Goal: Transaction & Acquisition: Download file/media

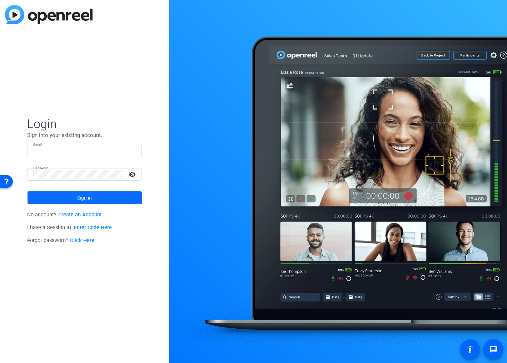
type input "sgreen@trucking.mb.ca"
click at [88, 197] on span "Sign in" at bounding box center [84, 198] width 15 height 18
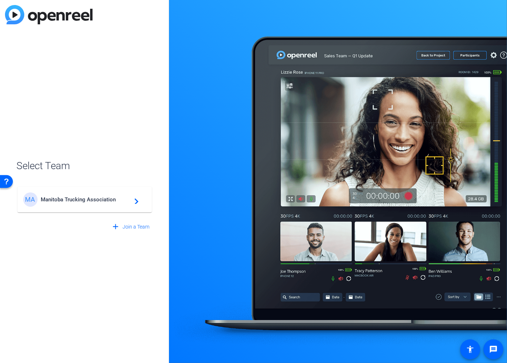
click at [107, 201] on span "Manitoba Trucking Association" at bounding box center [85, 199] width 89 height 6
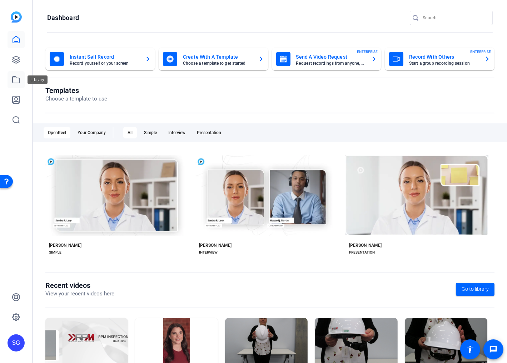
click at [15, 79] on icon at bounding box center [16, 79] width 9 height 9
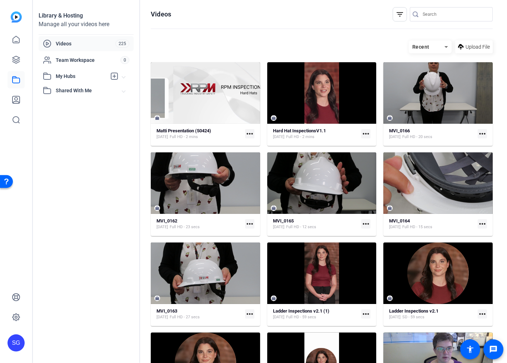
click at [364, 133] on mat-icon "more_horiz" at bounding box center [365, 133] width 9 height 9
click at [364, 133] on div at bounding box center [253, 181] width 507 height 363
click at [123, 75] on span at bounding box center [123, 77] width 3 height 8
click at [124, 91] on span "6" at bounding box center [124, 92] width 9 height 8
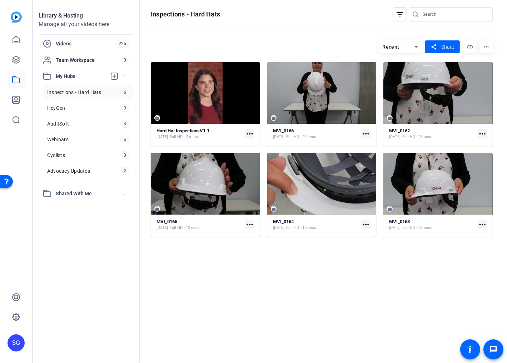
click at [250, 133] on mat-icon "more_horiz" at bounding box center [249, 133] width 9 height 9
click at [53, 44] on div at bounding box center [253, 181] width 507 height 363
click at [66, 44] on span "Videos" at bounding box center [86, 43] width 60 height 7
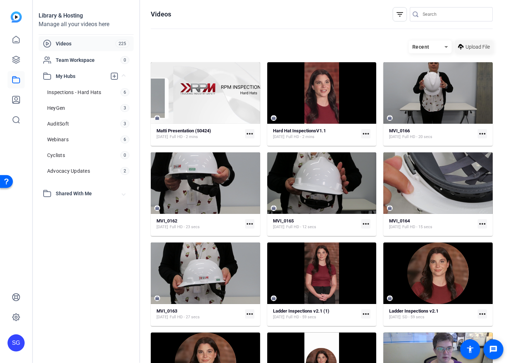
click at [479, 44] on span "Upload File" at bounding box center [478, 47] width 24 height 8
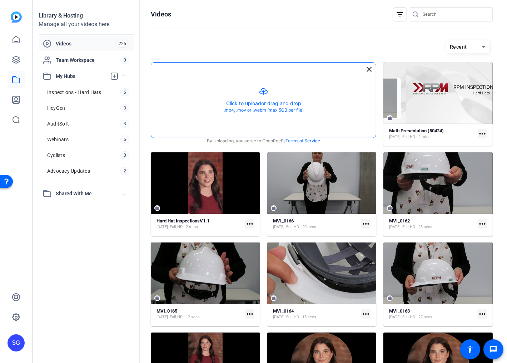
click at [264, 102] on button "button" at bounding box center [263, 100] width 225 height 75
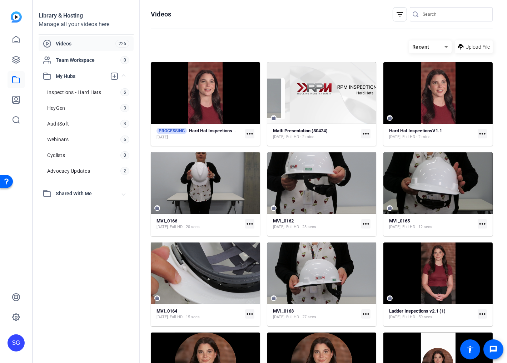
click at [248, 134] on mat-icon "more_horiz" at bounding box center [249, 133] width 9 height 9
click at [265, 172] on span "Manage Hubs" at bounding box center [272, 171] width 44 height 9
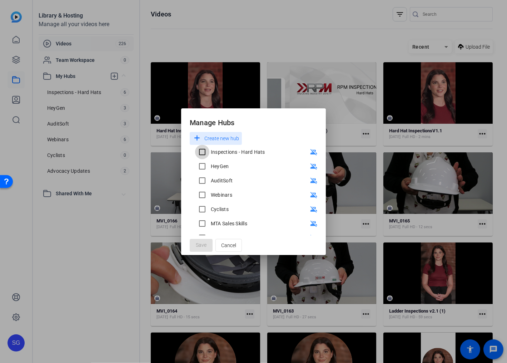
click at [204, 152] on input "Inspections - Hard Hats" at bounding box center [202, 152] width 14 height 14
checkbox input "true"
click at [202, 245] on span "Save" at bounding box center [201, 245] width 11 height 8
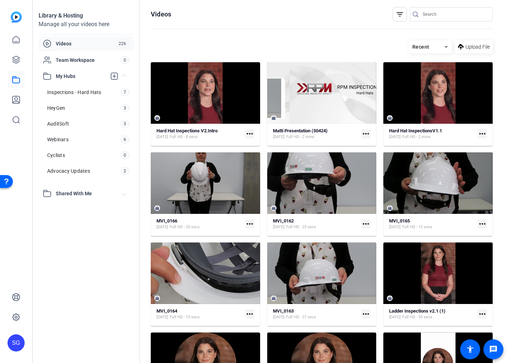
click at [364, 133] on mat-icon "more_horiz" at bounding box center [365, 133] width 9 height 9
click at [372, 143] on span "Edit in Creator" at bounding box center [380, 144] width 30 height 9
click at [478, 46] on span "Upload File" at bounding box center [478, 47] width 24 height 8
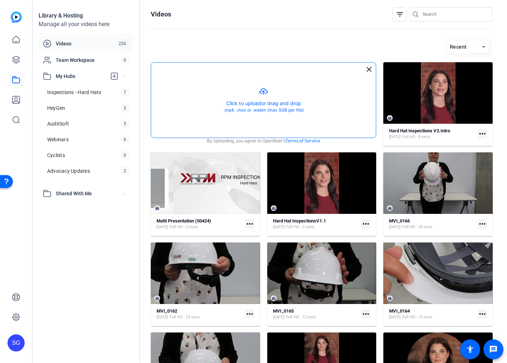
click at [262, 104] on button "button" at bounding box center [263, 100] width 225 height 75
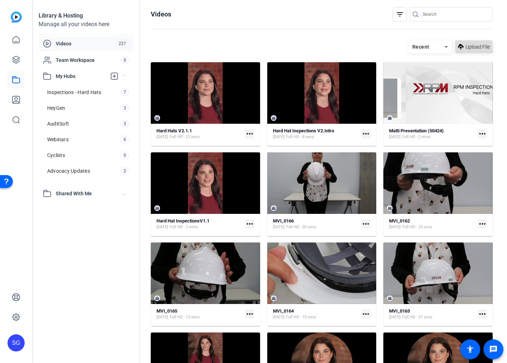
click at [476, 46] on span "Upload File" at bounding box center [478, 47] width 24 height 8
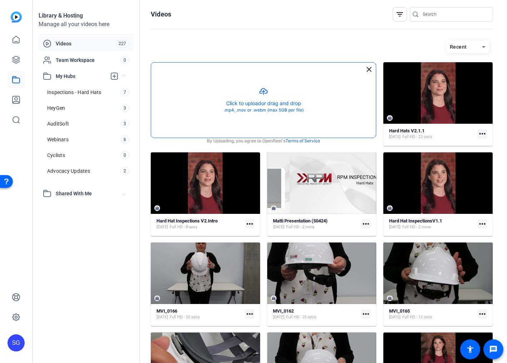
click at [254, 103] on button "button" at bounding box center [263, 100] width 225 height 75
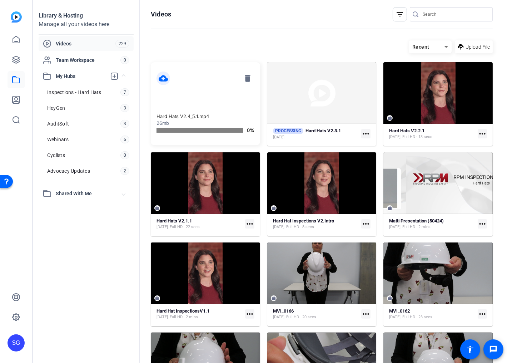
click at [481, 133] on mat-icon "more_horiz" at bounding box center [482, 133] width 9 height 9
click at [455, 169] on span "Manage Hubs" at bounding box center [457, 171] width 44 height 9
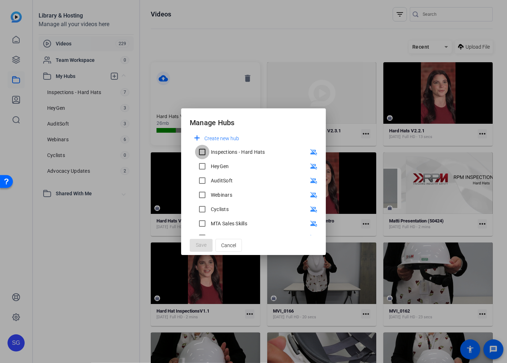
click at [205, 152] on input "Inspections - Hard Hats" at bounding box center [202, 152] width 14 height 14
checkbox input "true"
drag, startPoint x: 205, startPoint y: 246, endPoint x: 202, endPoint y: 243, distance: 4.3
click at [205, 246] on span "Save" at bounding box center [201, 245] width 11 height 8
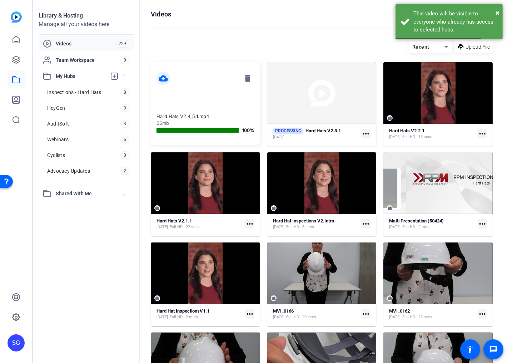
click at [364, 133] on mat-icon "more_horiz" at bounding box center [365, 133] width 9 height 9
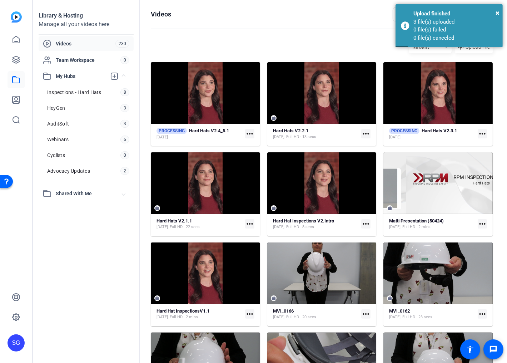
click at [365, 132] on mat-icon "more_horiz" at bounding box center [365, 133] width 9 height 9
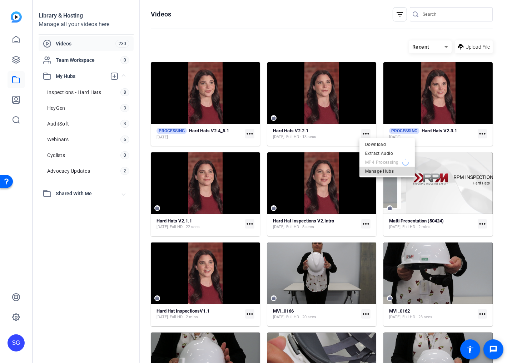
click at [384, 171] on span "Manage Hubs" at bounding box center [387, 171] width 44 height 9
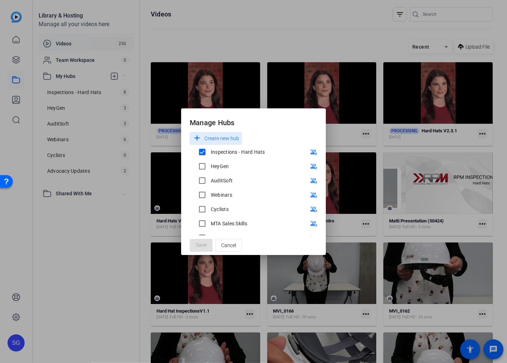
click at [202, 243] on mat-dialog-actions "Save Cancel" at bounding box center [253, 245] width 145 height 20
drag, startPoint x: 227, startPoint y: 246, endPoint x: 287, endPoint y: 202, distance: 74.2
click at [227, 246] on span "Cancel" at bounding box center [228, 245] width 15 height 14
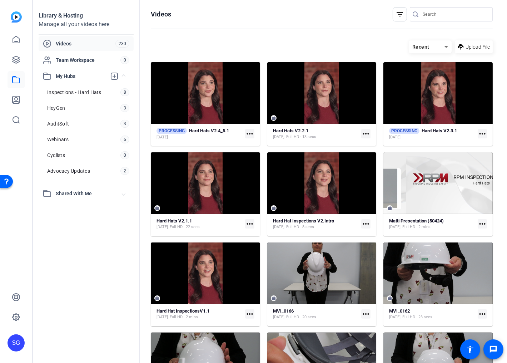
click at [480, 132] on mat-icon "more_horiz" at bounding box center [482, 133] width 9 height 9
click at [465, 143] on span "Manage Hubs" at bounding box center [443, 144] width 72 height 9
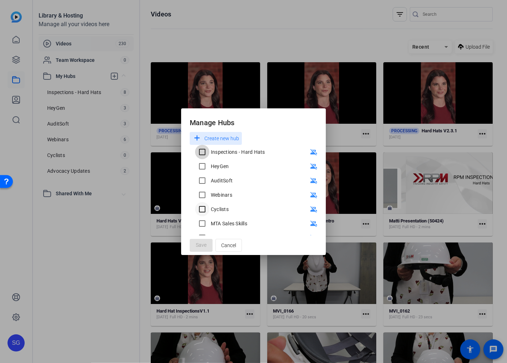
drag, startPoint x: 202, startPoint y: 151, endPoint x: 207, endPoint y: 205, distance: 54.6
click at [202, 151] on input "Inspections - Hard Hats" at bounding box center [202, 152] width 14 height 14
checkbox input "true"
click at [205, 243] on span "Save" at bounding box center [201, 245] width 11 height 8
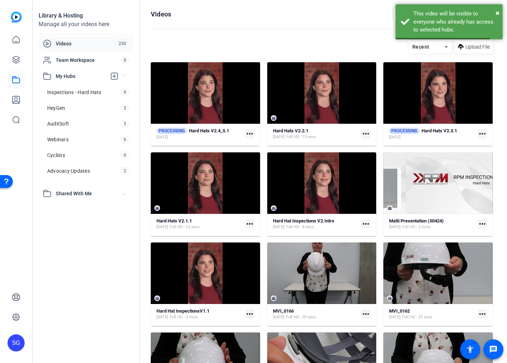
click at [248, 131] on mat-icon "more_horiz" at bounding box center [249, 133] width 9 height 9
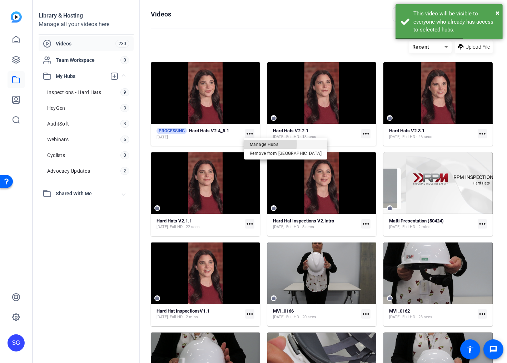
click at [262, 144] on span "Manage Hubs" at bounding box center [286, 144] width 72 height 9
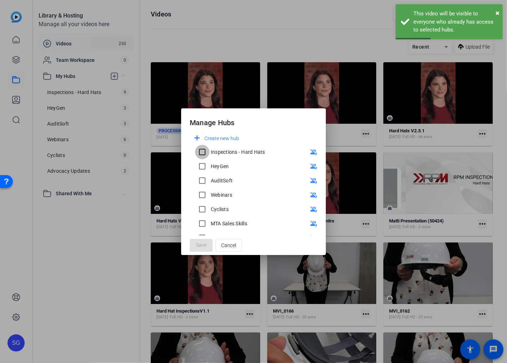
click at [201, 152] on input "Inspections - Hard Hats" at bounding box center [202, 152] width 14 height 14
checkbox input "true"
click at [206, 243] on span "Save" at bounding box center [201, 245] width 11 height 8
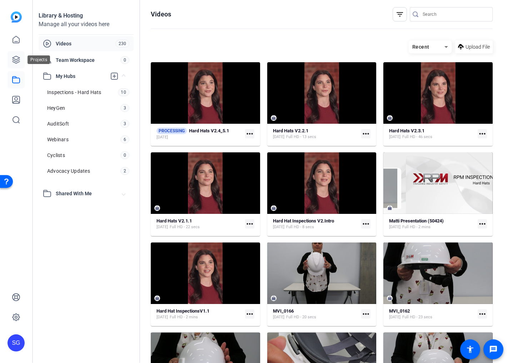
click at [16, 59] on icon at bounding box center [16, 59] width 9 height 9
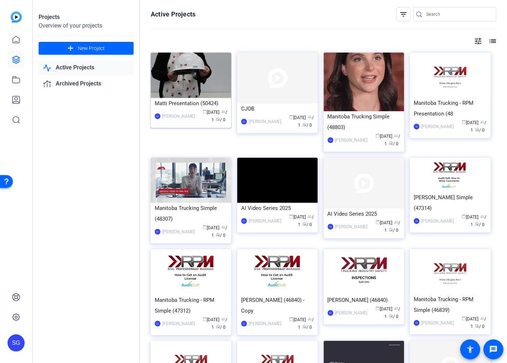
click at [207, 81] on img at bounding box center [191, 75] width 80 height 45
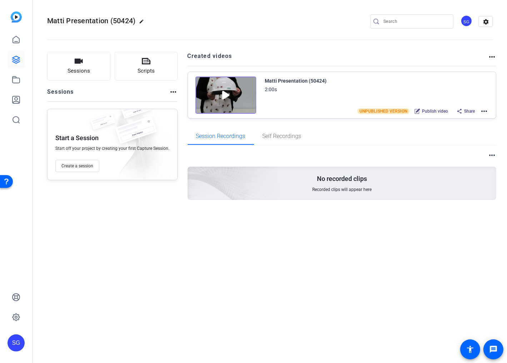
click at [484, 109] on mat-icon "more_horiz" at bounding box center [484, 111] width 9 height 9
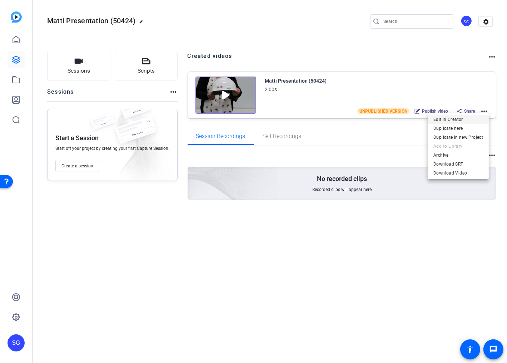
click at [458, 120] on span "Edit in Creator" at bounding box center [459, 119] width 50 height 9
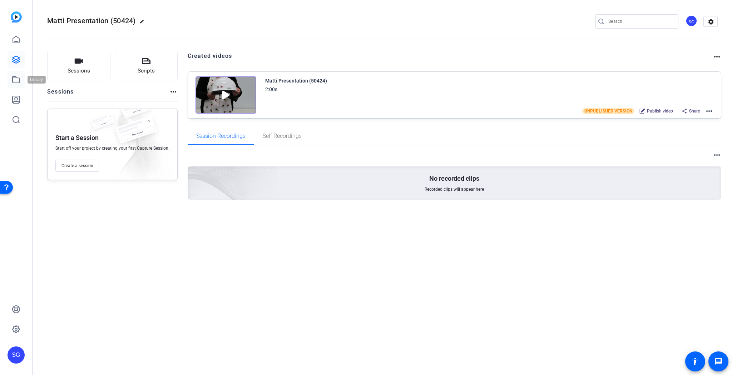
click at [16, 79] on icon at bounding box center [16, 79] width 9 height 9
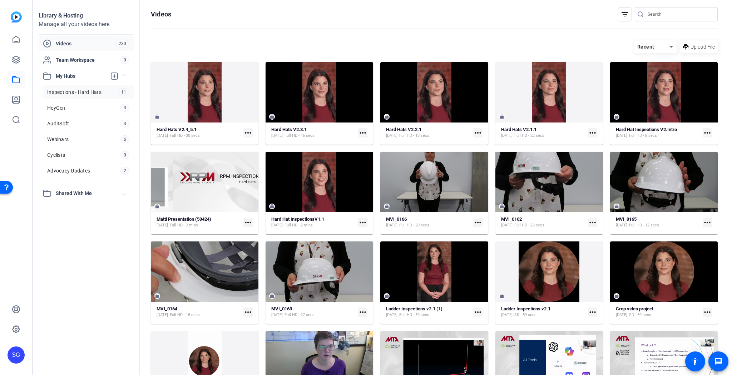
click at [73, 89] on span "Inspections - Hard Hats" at bounding box center [74, 92] width 54 height 7
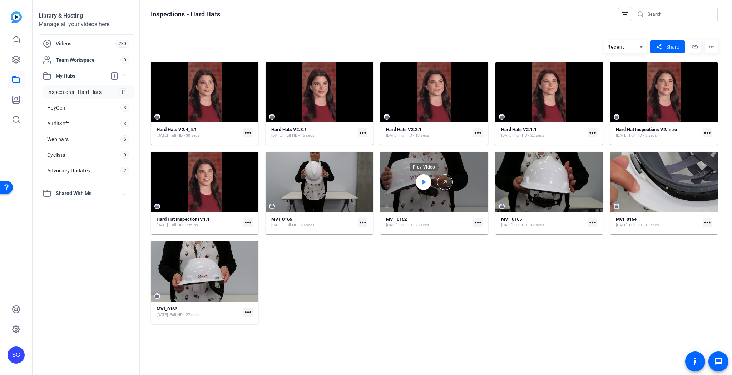
click at [423, 181] on icon at bounding box center [424, 182] width 4 height 5
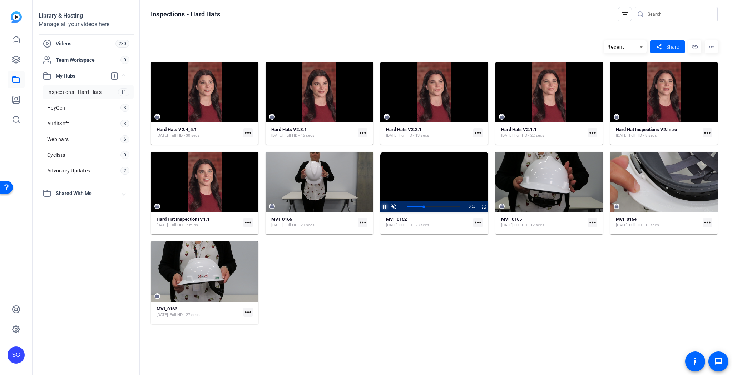
click at [380, 207] on span "Video Player" at bounding box center [380, 207] width 0 height 11
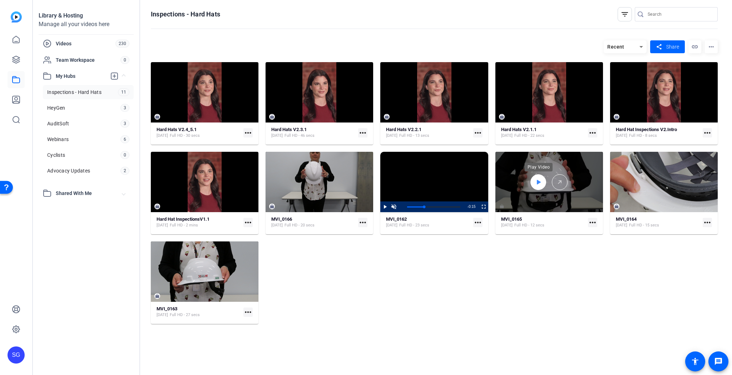
click at [507, 179] on icon at bounding box center [539, 182] width 6 height 9
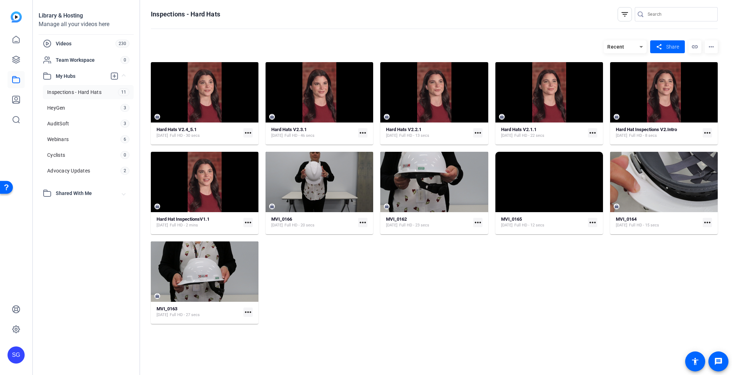
click at [507, 223] on mat-icon "more_horiz" at bounding box center [592, 222] width 9 height 9
click at [507, 222] on div at bounding box center [366, 187] width 732 height 375
click at [507, 45] on mat-icon "more_horiz" at bounding box center [711, 46] width 13 height 13
click at [507, 45] on div at bounding box center [366, 187] width 732 height 375
click at [507, 45] on mat-icon "more_horiz" at bounding box center [711, 46] width 13 height 13
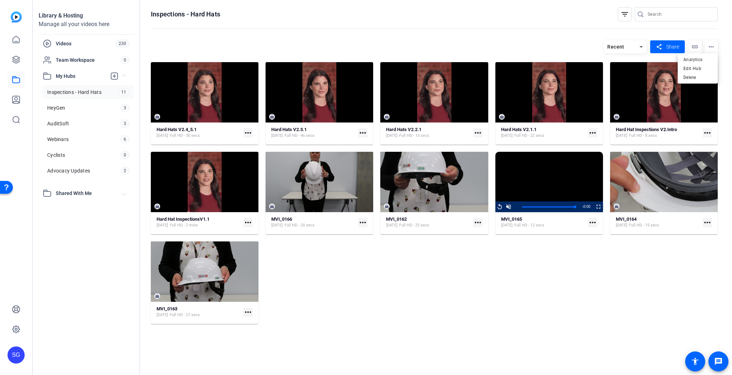
click at [507, 45] on div at bounding box center [366, 187] width 732 height 375
click at [67, 44] on span "Videos" at bounding box center [86, 43] width 60 height 7
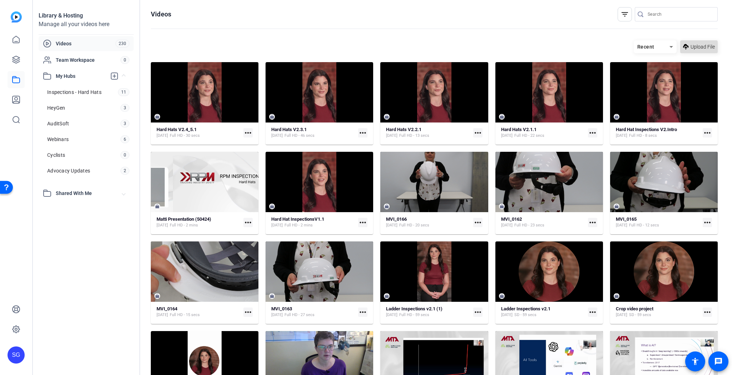
click at [507, 46] on span "Upload File" at bounding box center [703, 47] width 24 height 8
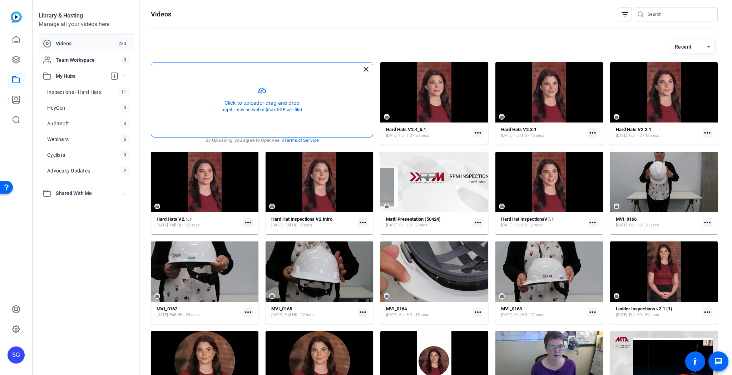
click at [271, 102] on button "button" at bounding box center [262, 100] width 222 height 75
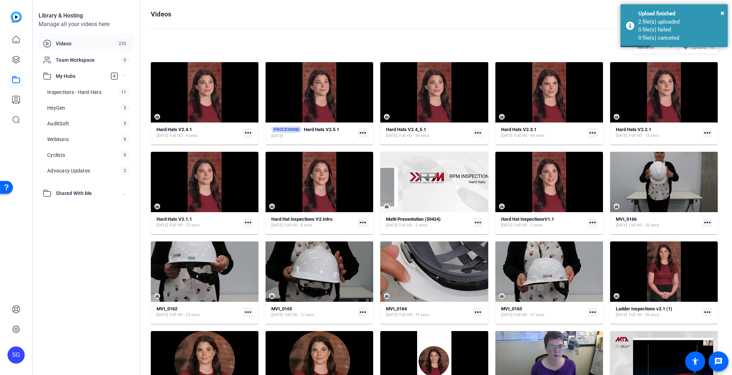
click at [364, 132] on mat-icon "more_horiz" at bounding box center [362, 132] width 9 height 9
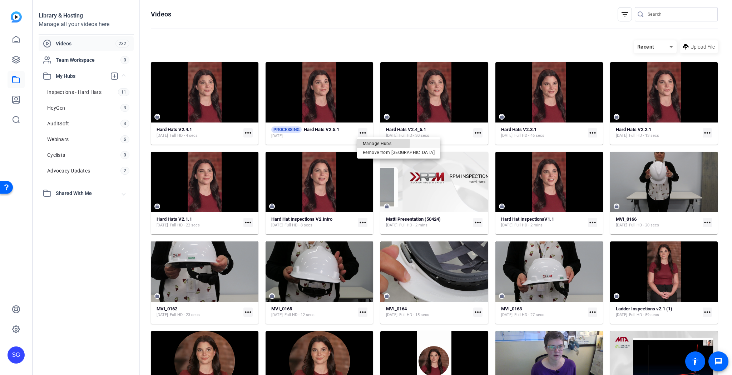
click at [369, 143] on span "Manage Hubs" at bounding box center [399, 143] width 72 height 9
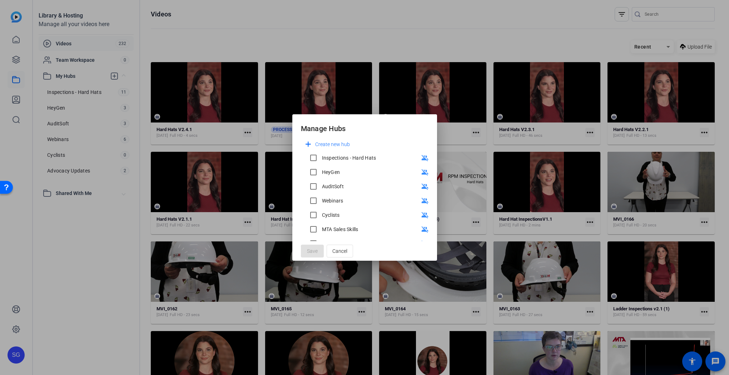
click at [330, 157] on div "Inspections - Hard Hats" at bounding box center [349, 157] width 54 height 7
click at [321, 157] on input "Inspections - Hard Hats" at bounding box center [313, 158] width 14 height 14
checkbox input "true"
click at [313, 251] on span "Save" at bounding box center [312, 252] width 11 height 8
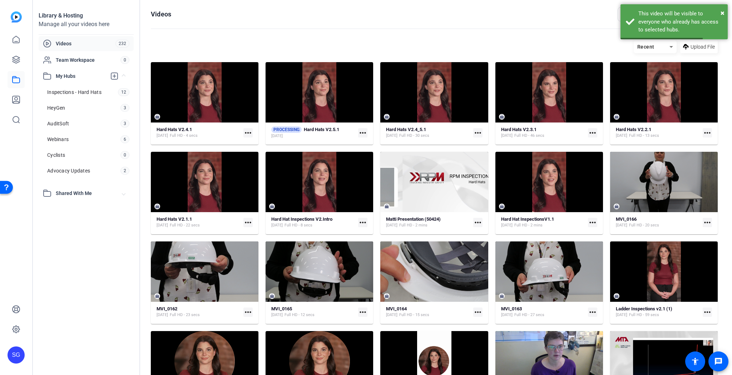
click at [248, 131] on mat-icon "more_horiz" at bounding box center [247, 132] width 9 height 9
click at [262, 172] on span "Manage Hubs" at bounding box center [271, 170] width 44 height 9
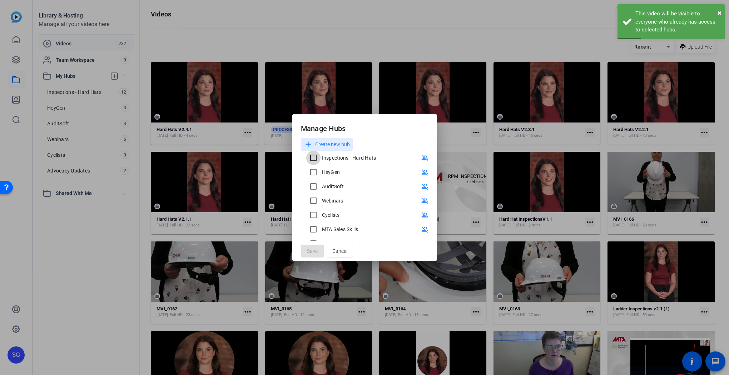
click at [309, 157] on input "Inspections - Hard Hats" at bounding box center [313, 158] width 14 height 14
checkbox input "true"
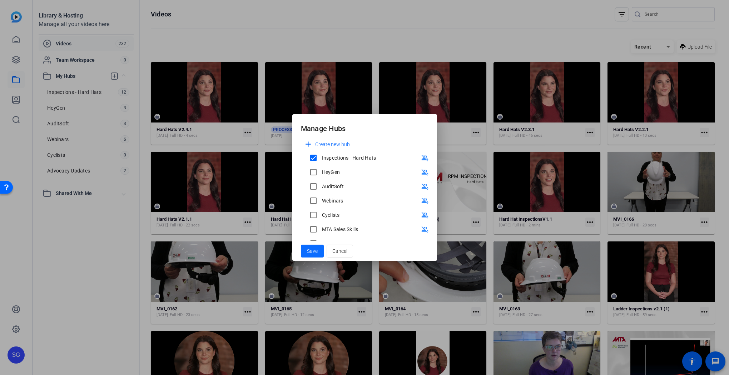
click at [313, 251] on span "Save" at bounding box center [312, 252] width 11 height 8
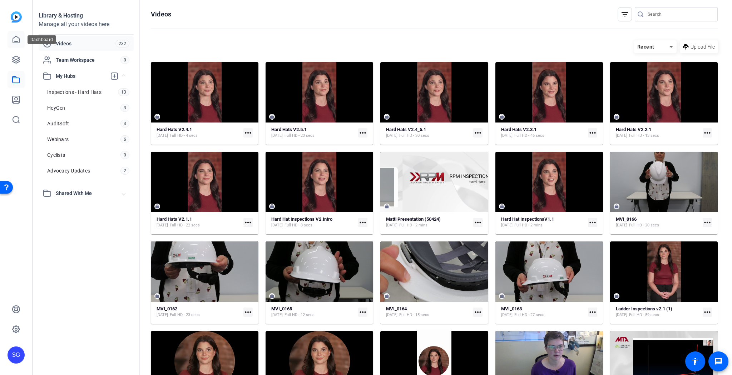
click at [15, 38] on icon at bounding box center [16, 39] width 9 height 9
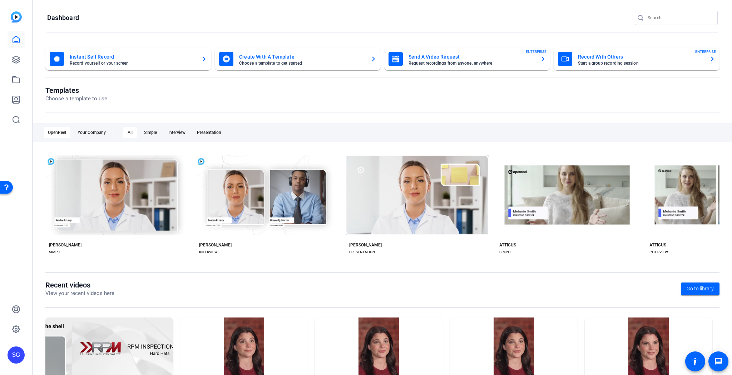
scroll to position [52, 0]
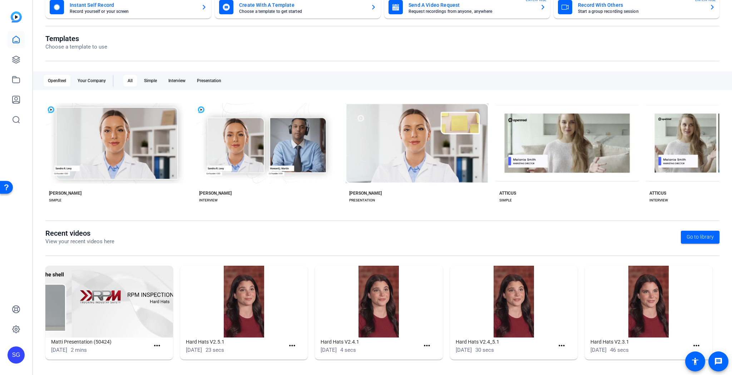
click at [104, 299] on img at bounding box center [109, 302] width 128 height 72
click at [158, 346] on mat-icon "more_horiz" at bounding box center [157, 346] width 9 height 9
click at [161, 357] on span "View" at bounding box center [172, 356] width 29 height 9
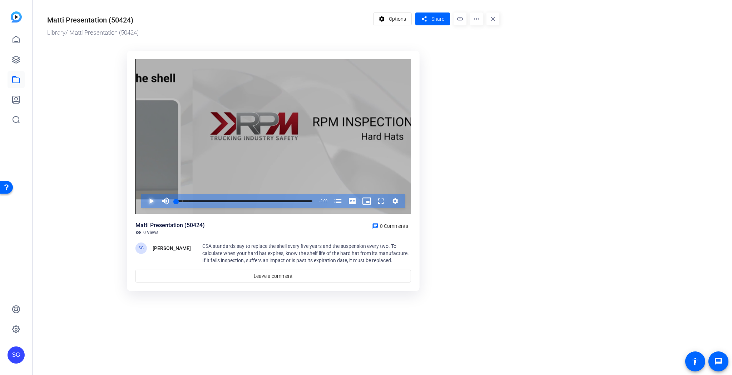
click at [144, 200] on span "Video Player" at bounding box center [144, 201] width 0 height 14
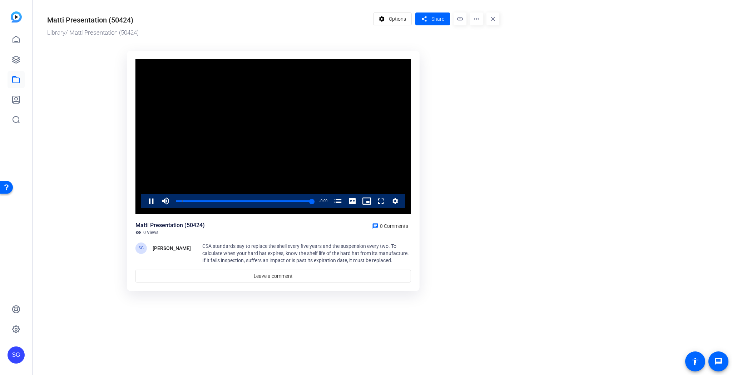
click at [478, 17] on mat-icon "more_horiz" at bounding box center [476, 19] width 13 height 13
click at [487, 59] on span "Download" at bounding box center [491, 58] width 30 height 9
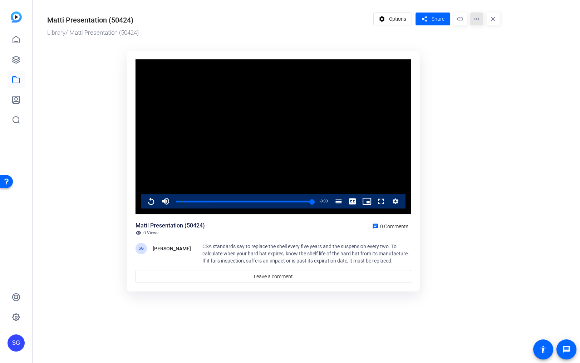
click at [478, 19] on mat-icon "more_horiz" at bounding box center [476, 19] width 13 height 13
click at [486, 40] on span "Edit in Creator" at bounding box center [491, 40] width 30 height 9
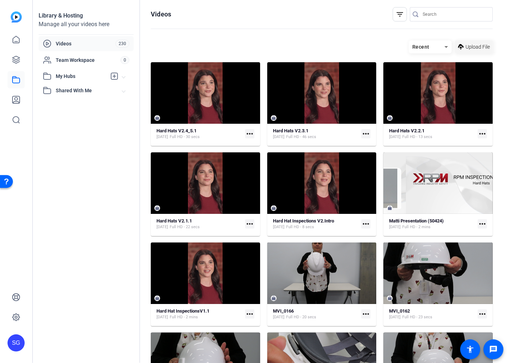
click at [481, 46] on span "Upload File" at bounding box center [478, 47] width 24 height 8
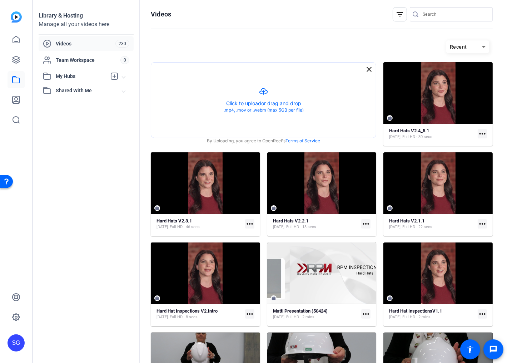
click at [482, 222] on mat-icon "more_horiz" at bounding box center [482, 223] width 9 height 9
click at [466, 264] on span "Manage Hubs" at bounding box center [463, 261] width 31 height 9
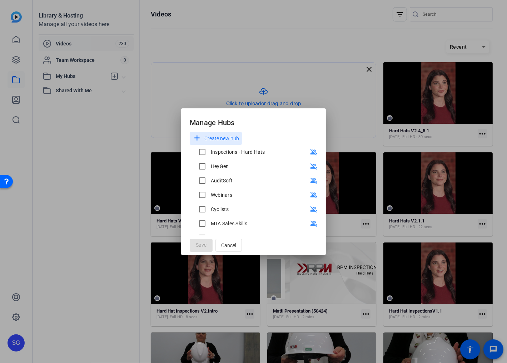
click at [228, 151] on div "Inspections - Hard Hats" at bounding box center [238, 151] width 54 height 7
click at [210, 151] on input "Inspections - Hard Hats" at bounding box center [202, 152] width 14 height 14
checkbox input "true"
click at [204, 248] on span "Save" at bounding box center [201, 245] width 11 height 8
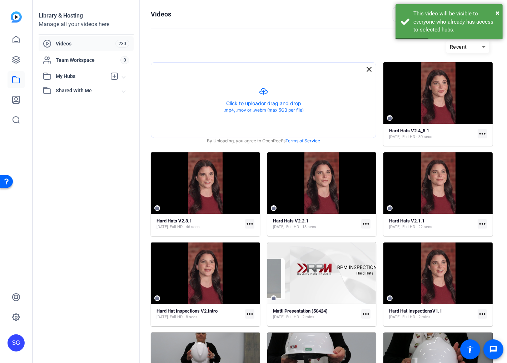
click at [363, 313] on mat-icon "more_horiz" at bounding box center [365, 313] width 9 height 9
click at [370, 267] on span "Edit in Creator" at bounding box center [380, 266] width 30 height 9
